Goal: Check status: Check status

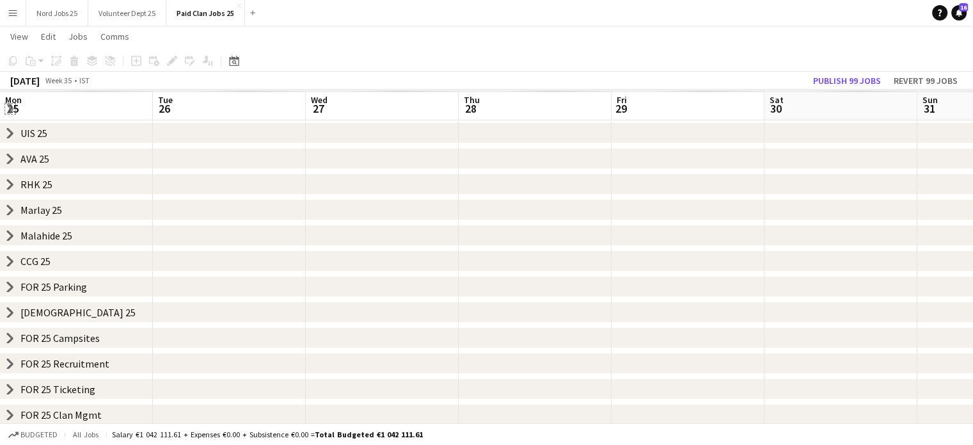
scroll to position [0, 379]
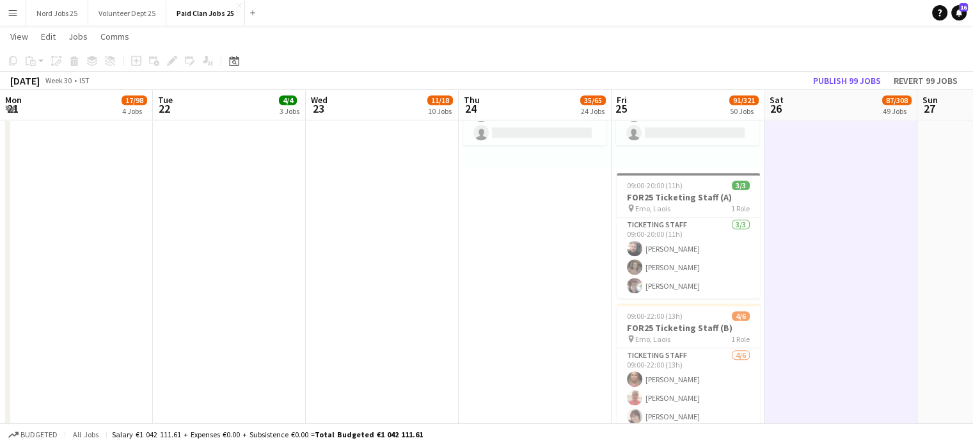
scroll to position [0, 363]
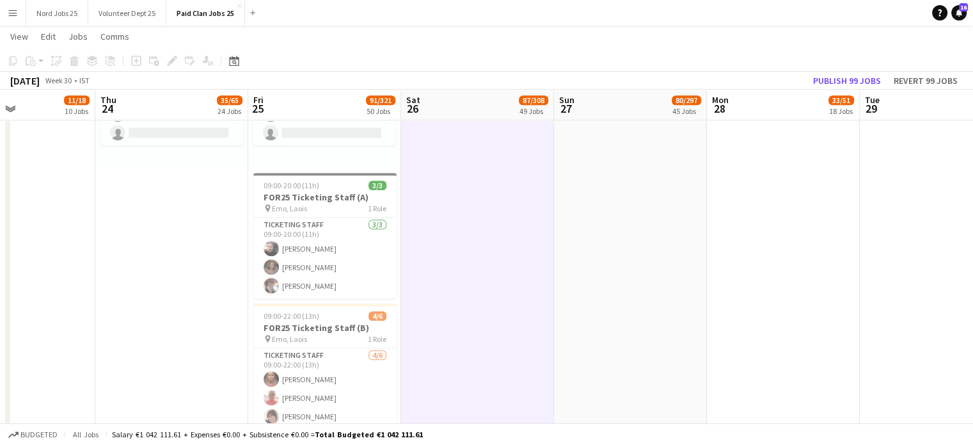
click at [15, 12] on app-icon "Menu" at bounding box center [13, 13] width 10 height 10
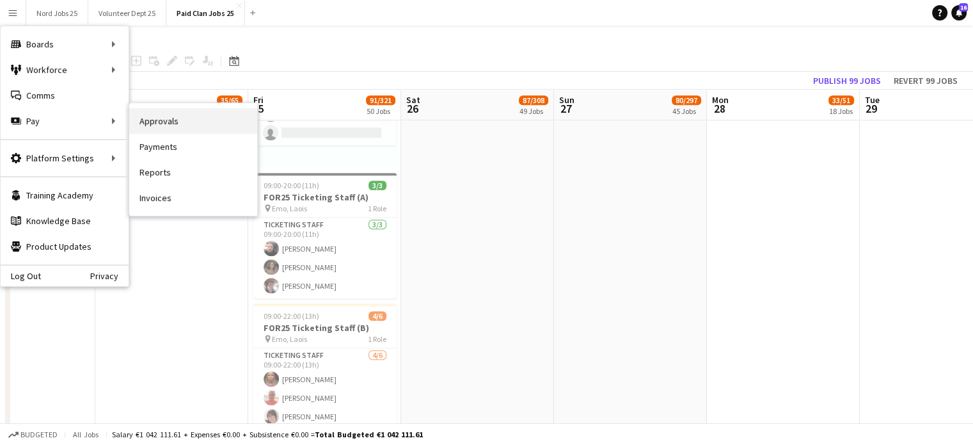
click at [152, 123] on link "Approvals" at bounding box center [193, 121] width 128 height 26
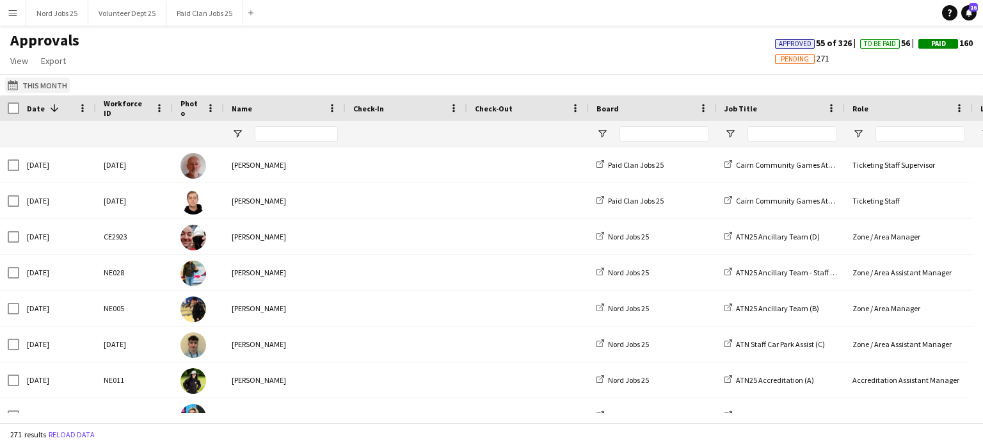
click at [39, 81] on button "This Month This Month" at bounding box center [37, 84] width 65 height 15
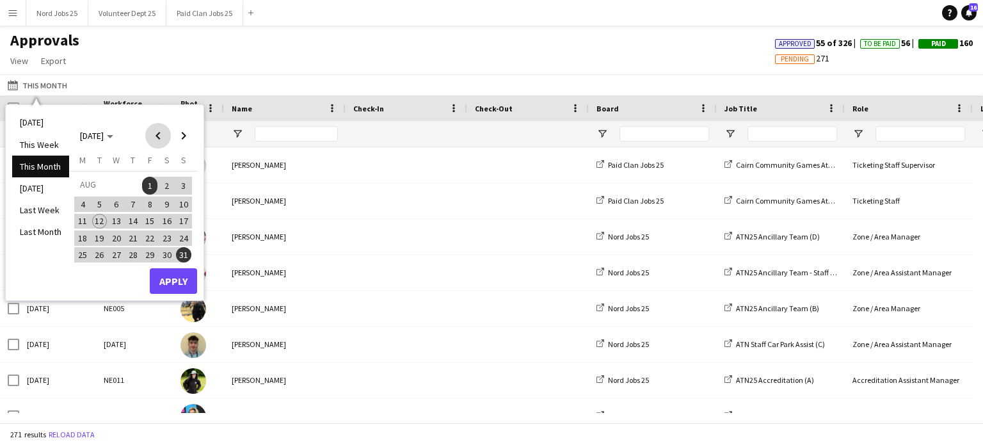
click at [157, 145] on span "Previous month" at bounding box center [158, 136] width 26 height 26
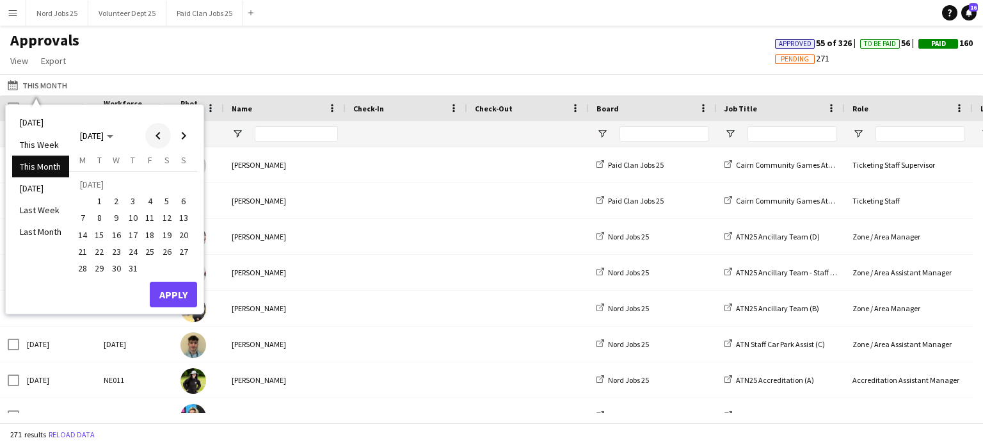
click at [157, 144] on span "Previous month" at bounding box center [158, 136] width 26 height 26
click at [182, 140] on span "Next month" at bounding box center [184, 136] width 26 height 26
click at [155, 253] on span "25" at bounding box center [149, 251] width 15 height 15
click at [162, 299] on button "Apply" at bounding box center [173, 294] width 47 height 26
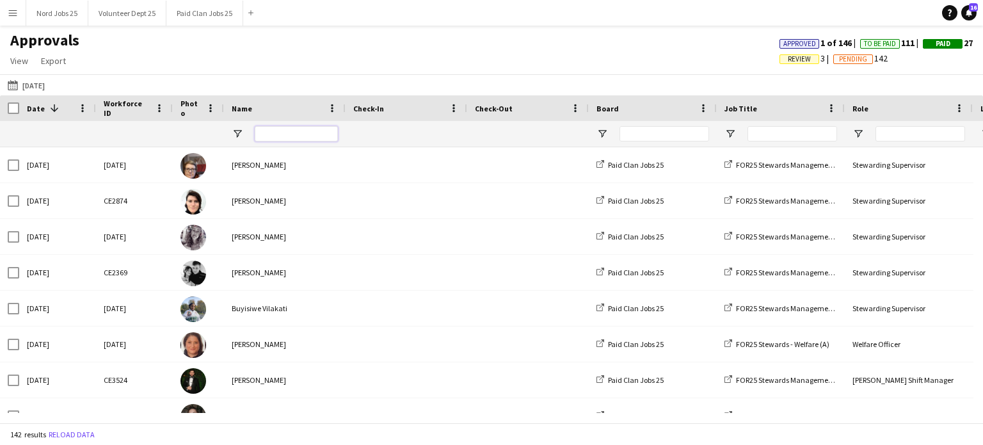
click at [277, 134] on input "Name Filter Input" at bounding box center [296, 133] width 83 height 15
type input "*****"
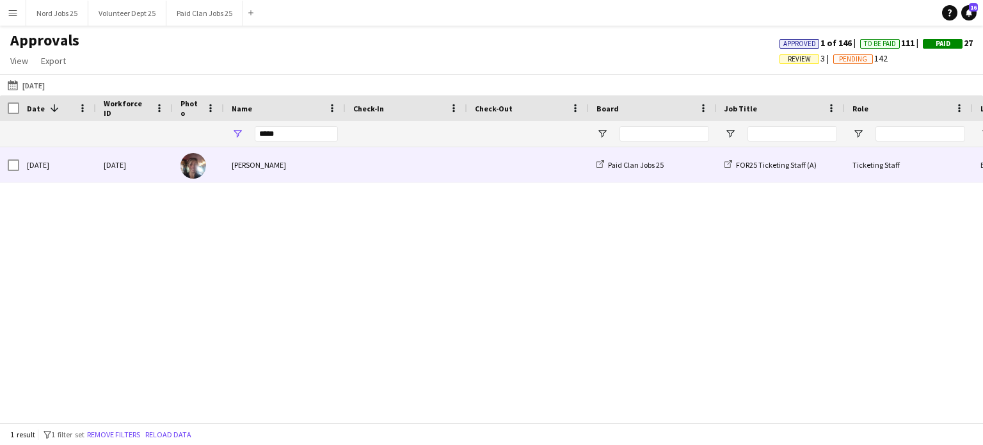
click at [374, 158] on span at bounding box center [406, 164] width 106 height 35
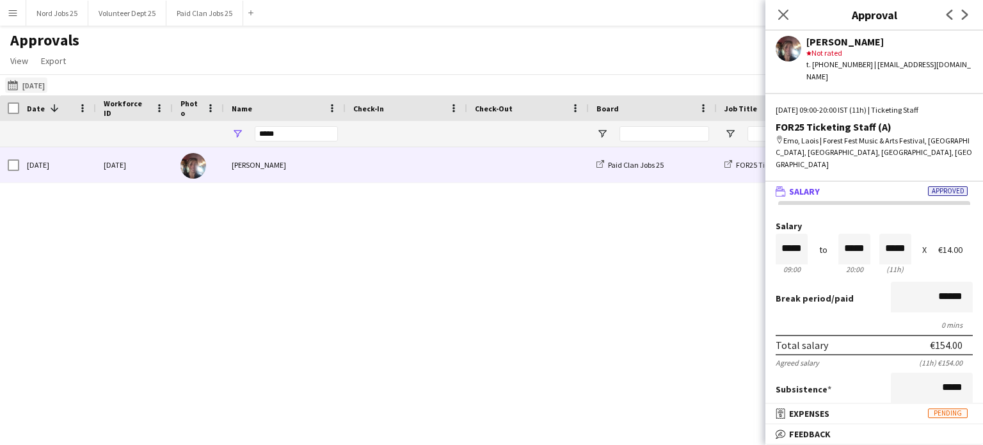
click at [47, 81] on button "This Month [DATE]" at bounding box center [26, 84] width 42 height 15
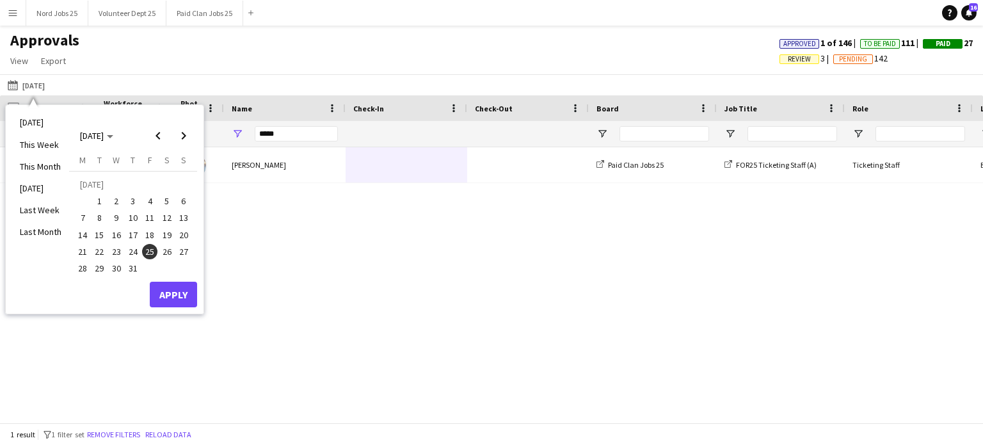
click at [166, 255] on span "26" at bounding box center [166, 251] width 15 height 15
click at [165, 290] on button "Apply" at bounding box center [173, 294] width 47 height 26
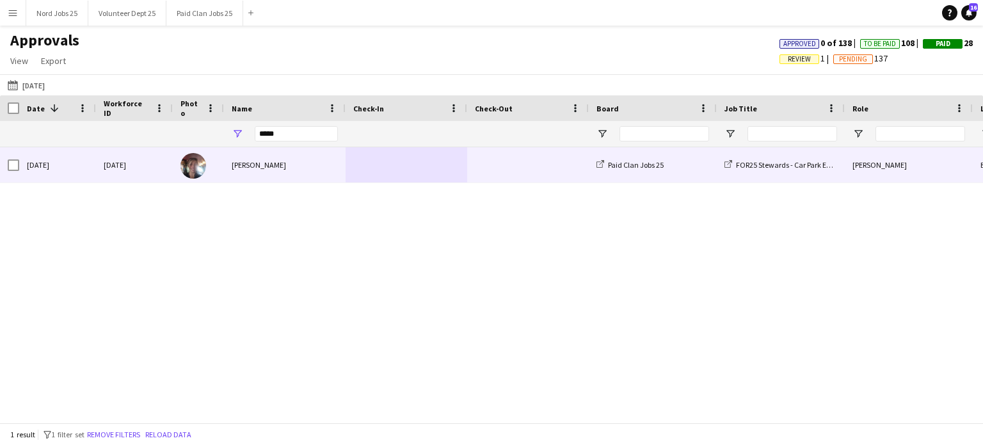
click at [265, 171] on div "[PERSON_NAME]" at bounding box center [285, 164] width 122 height 35
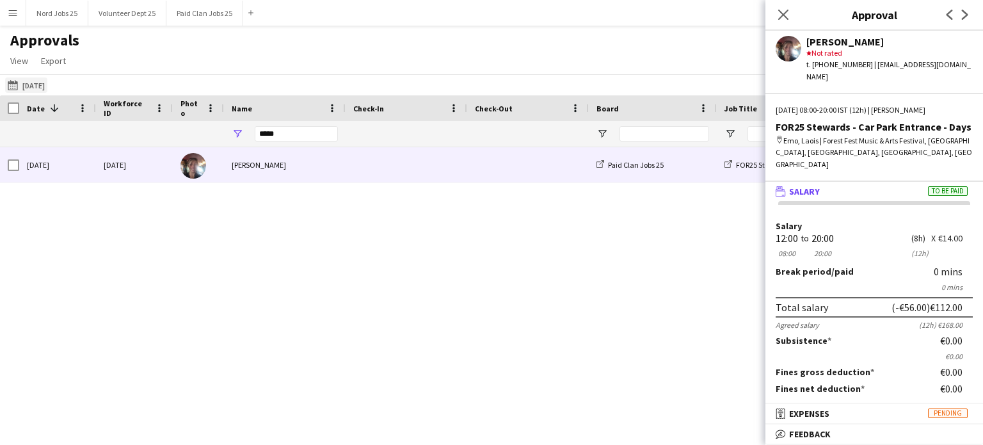
click at [34, 83] on button "This Month [DATE]" at bounding box center [26, 84] width 42 height 15
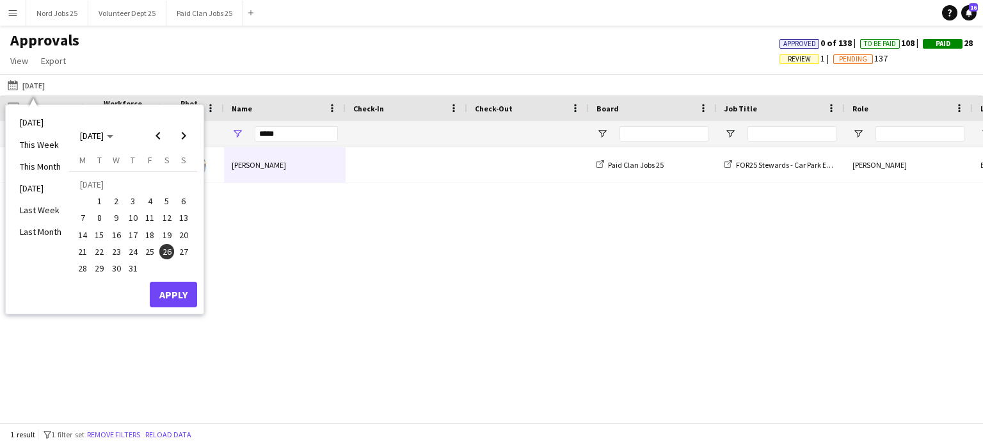
click at [150, 252] on span "25" at bounding box center [149, 251] width 15 height 15
click at [182, 301] on button "Apply" at bounding box center [173, 294] width 47 height 26
